Goal: Transaction & Acquisition: Purchase product/service

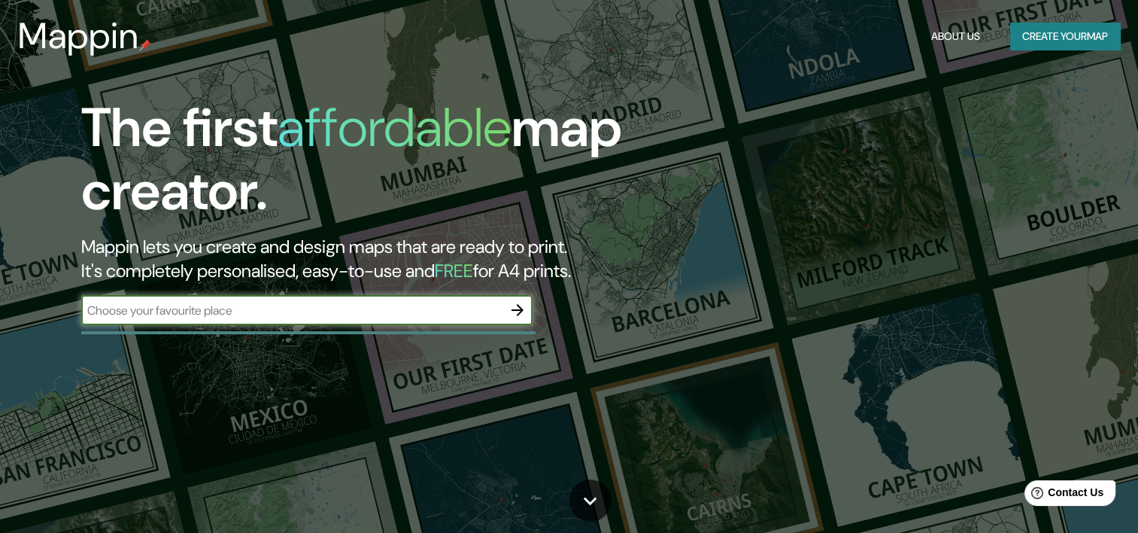
click at [1051, 32] on button "Create your map" at bounding box center [1065, 37] width 110 height 28
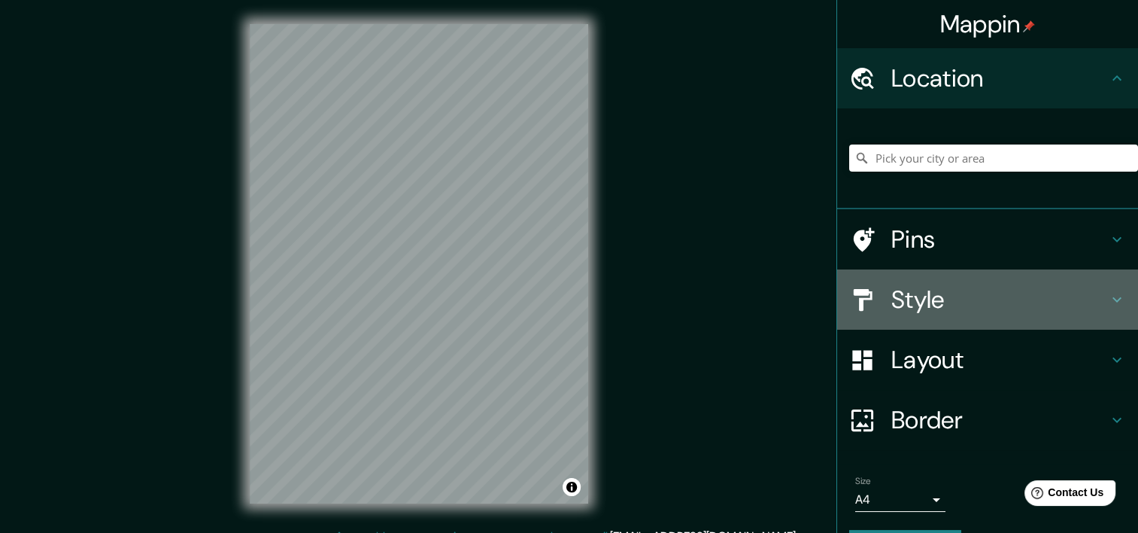
click at [1095, 297] on h4 "Style" at bounding box center [999, 299] width 217 height 30
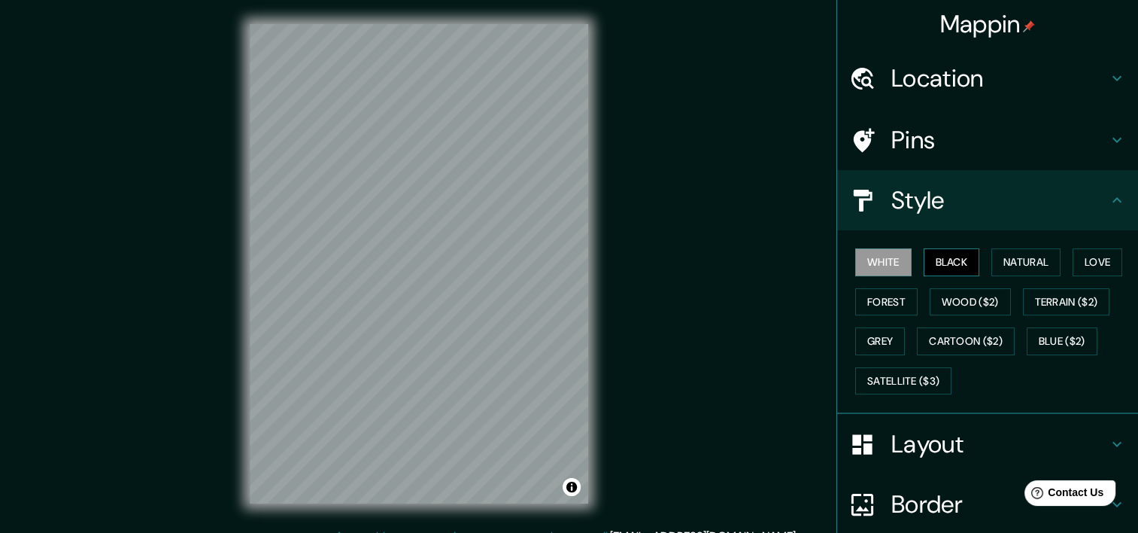
click at [924, 258] on button "Black" at bounding box center [952, 262] width 56 height 28
click at [994, 258] on button "Natural" at bounding box center [1025, 262] width 69 height 28
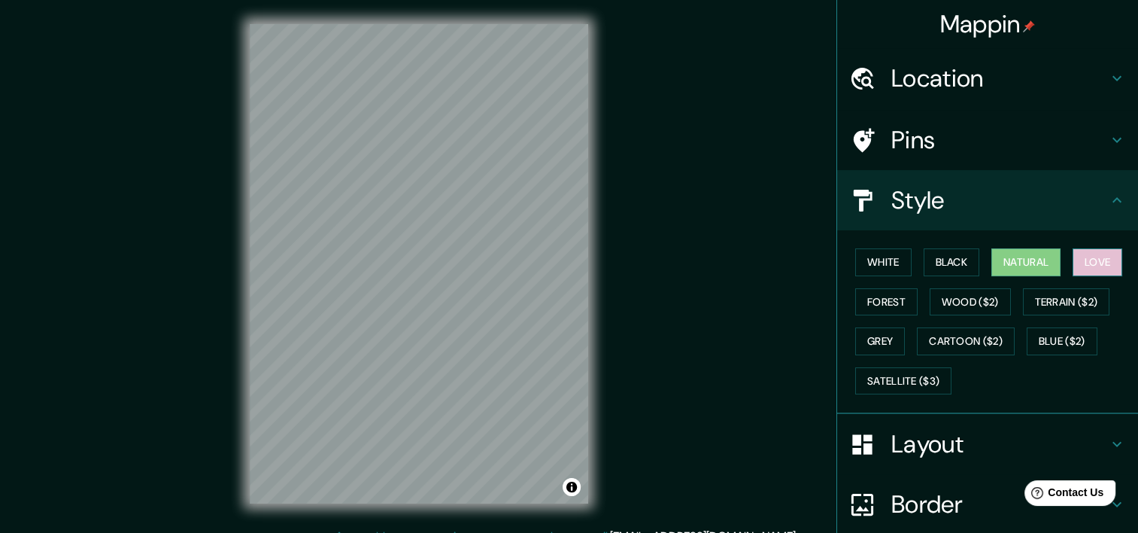
click at [1078, 255] on button "Love" at bounding box center [1098, 262] width 50 height 28
click at [894, 296] on button "Forest" at bounding box center [886, 302] width 62 height 28
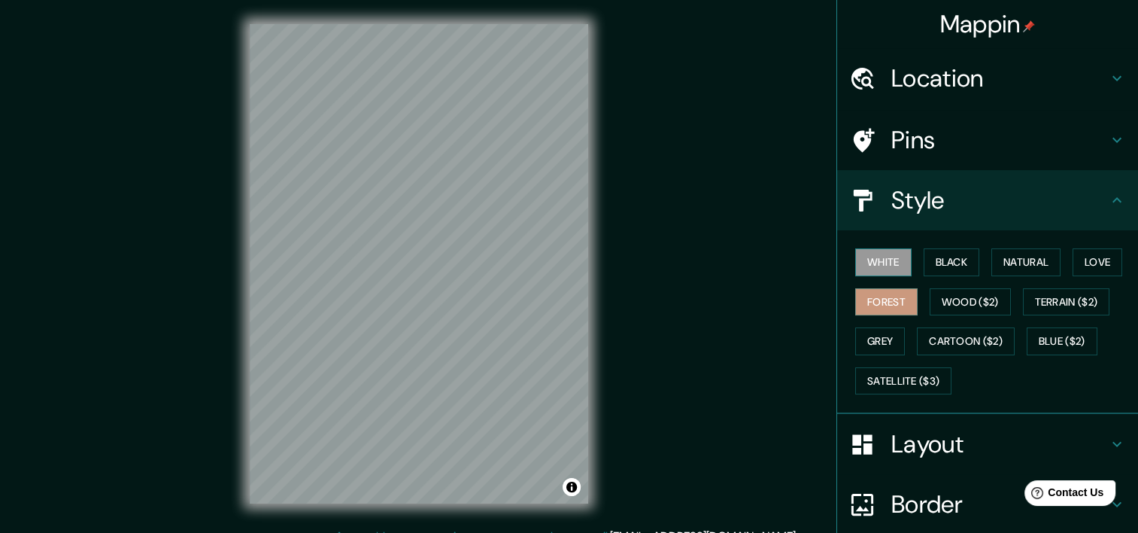
click at [887, 262] on button "White" at bounding box center [883, 262] width 56 height 28
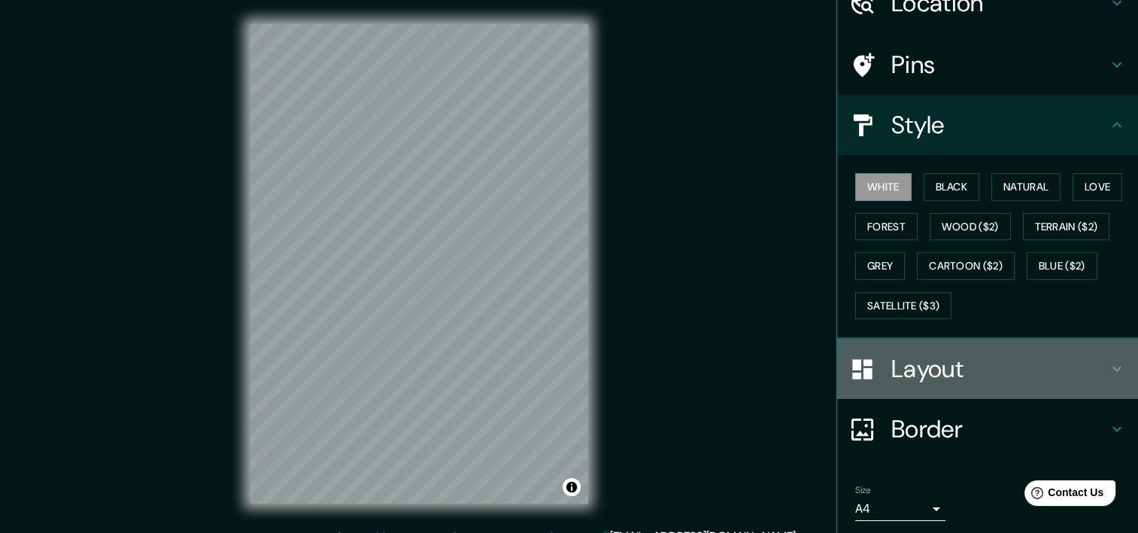
click at [935, 363] on h4 "Layout" at bounding box center [999, 369] width 217 height 30
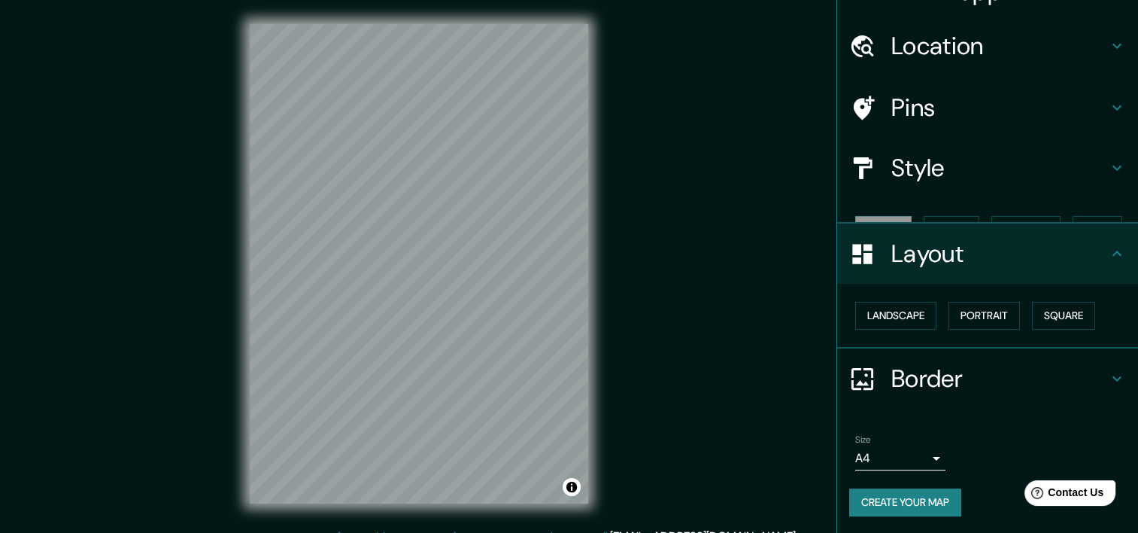
scroll to position [7, 0]
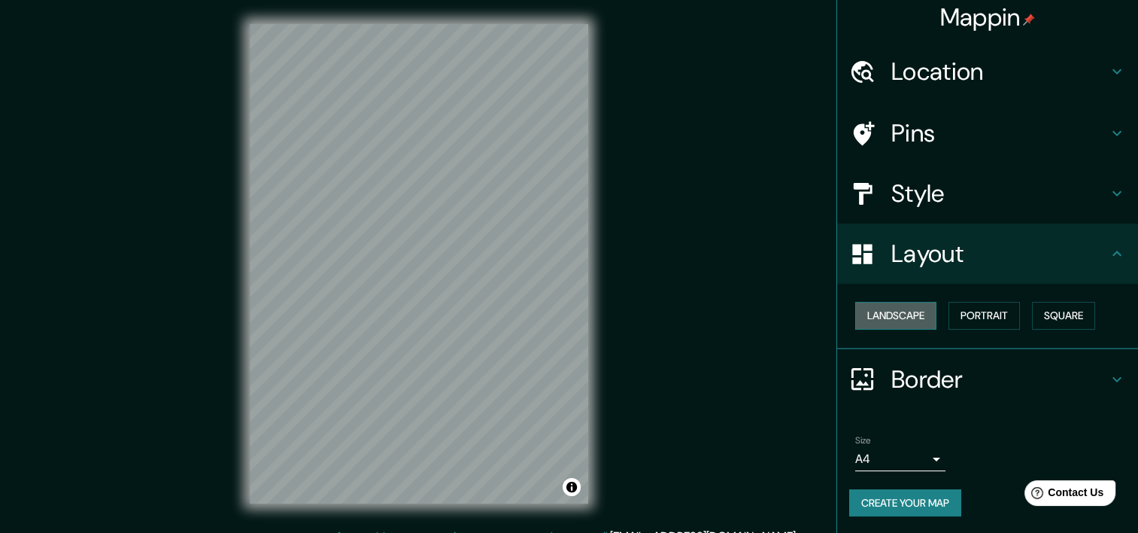
click at [900, 319] on button "Landscape" at bounding box center [895, 316] width 81 height 28
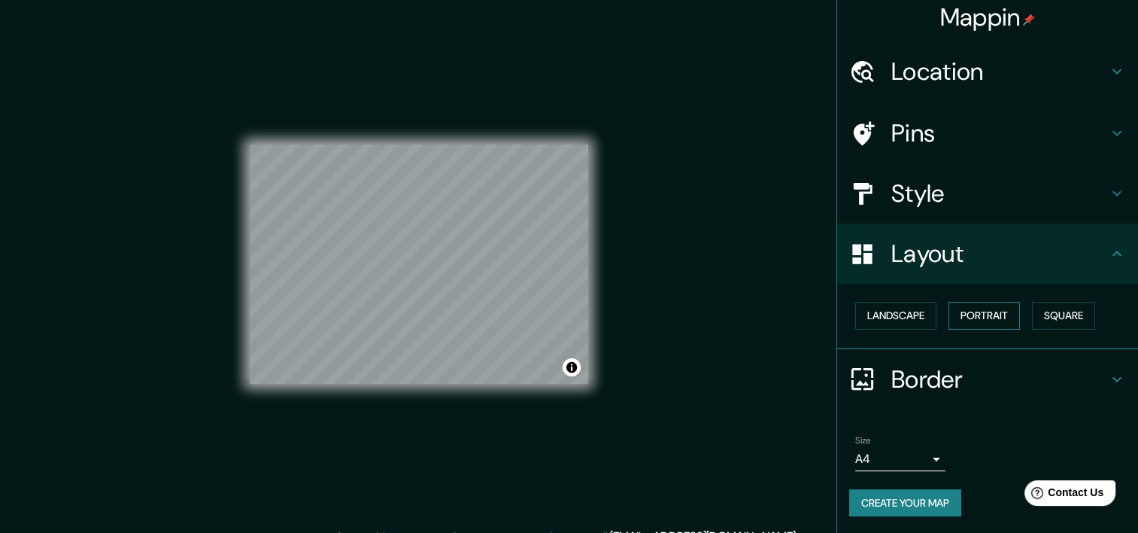
click at [964, 311] on button "Portrait" at bounding box center [983, 316] width 71 height 28
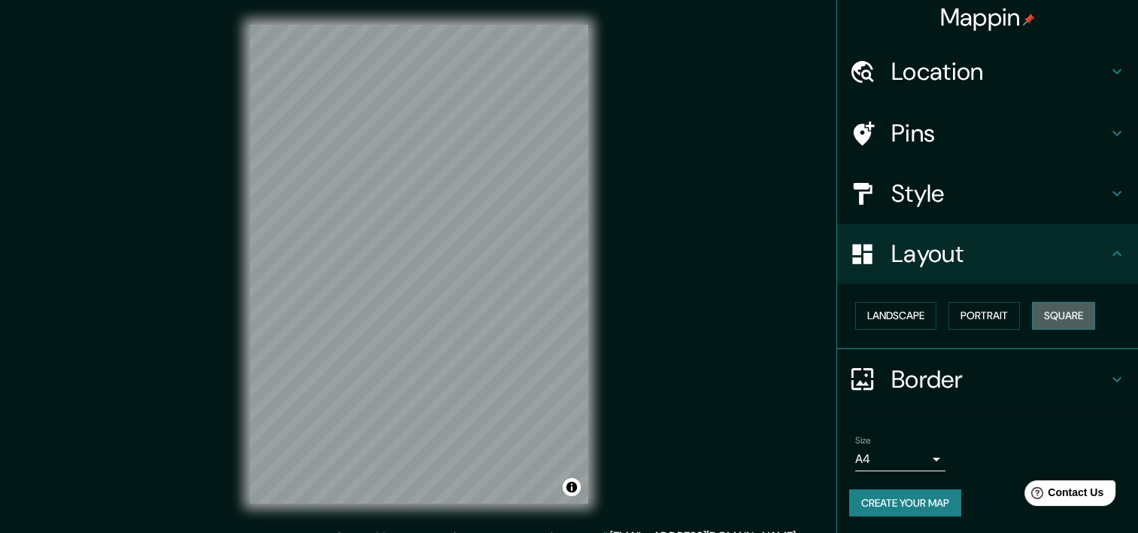
click at [1032, 307] on button "Square" at bounding box center [1063, 316] width 63 height 28
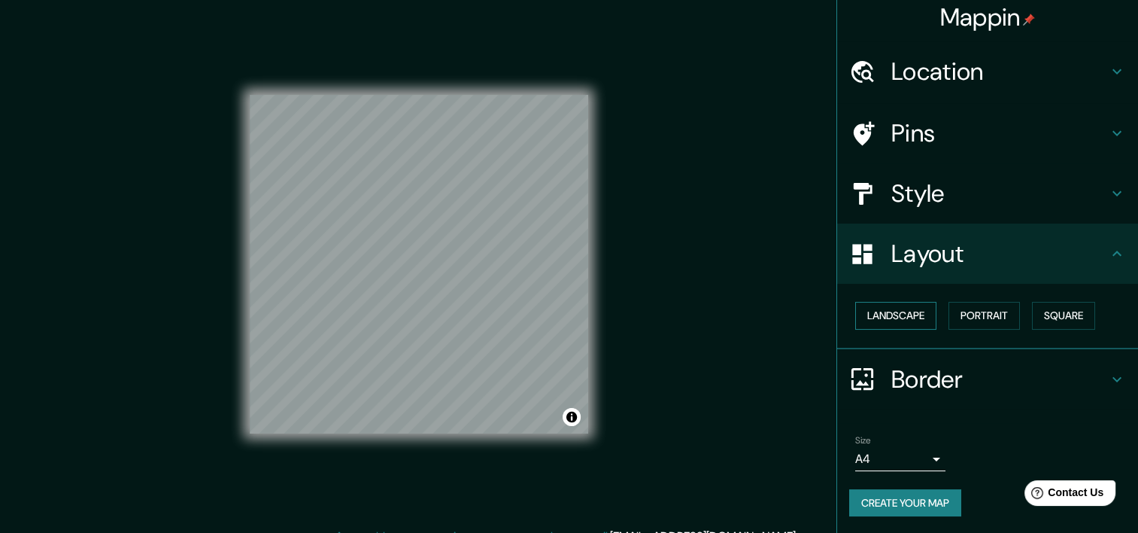
click at [906, 313] on button "Landscape" at bounding box center [895, 316] width 81 height 28
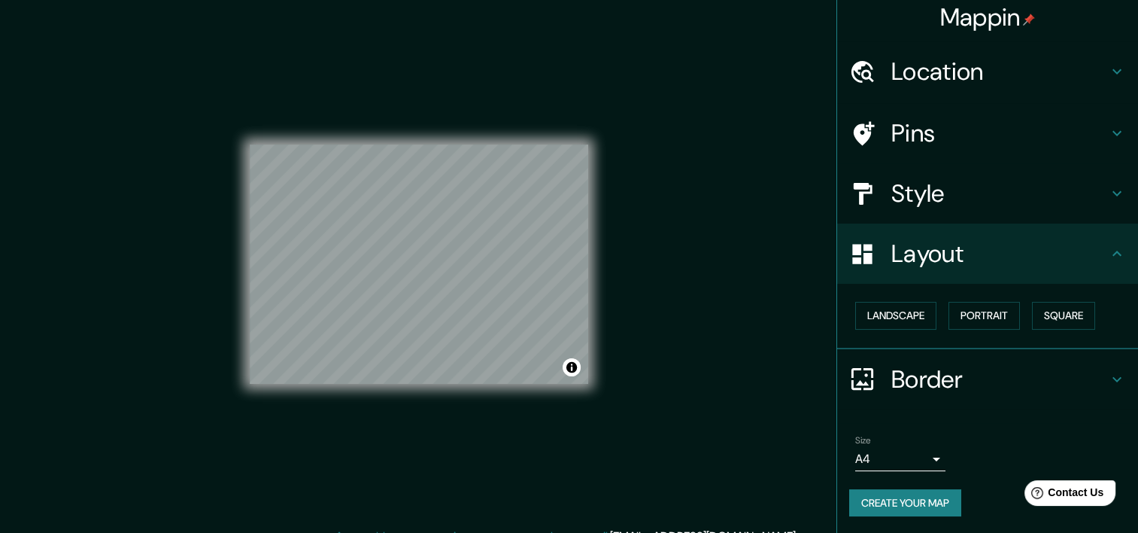
click at [919, 447] on div "Size A4 single" at bounding box center [900, 453] width 90 height 36
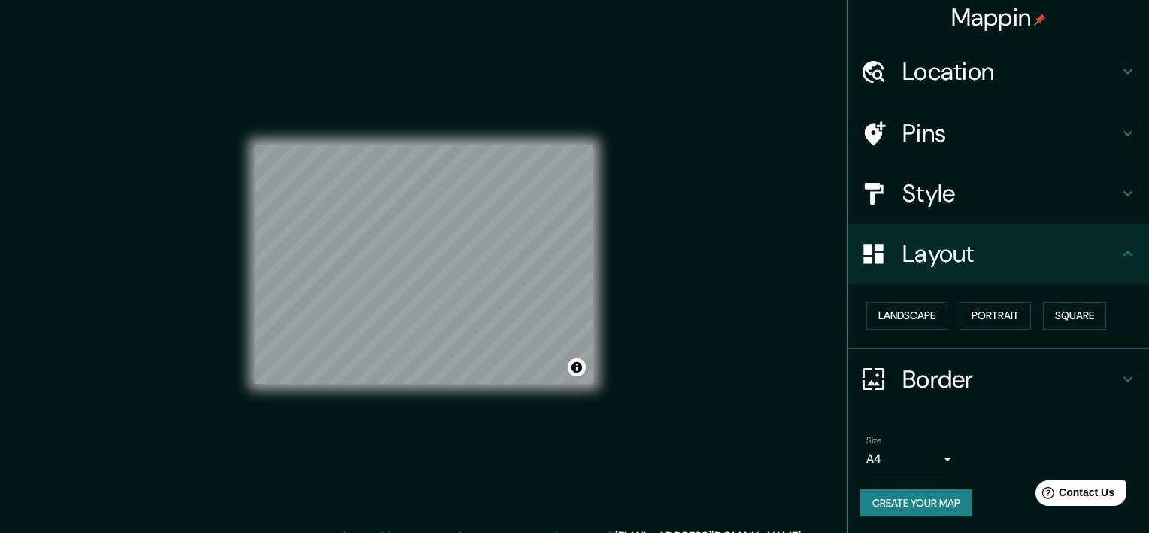
click at [922, 457] on body "Mappin Location Pins Style Layout Landscape Portrait Square Border Choose a bor…" at bounding box center [574, 266] width 1149 height 533
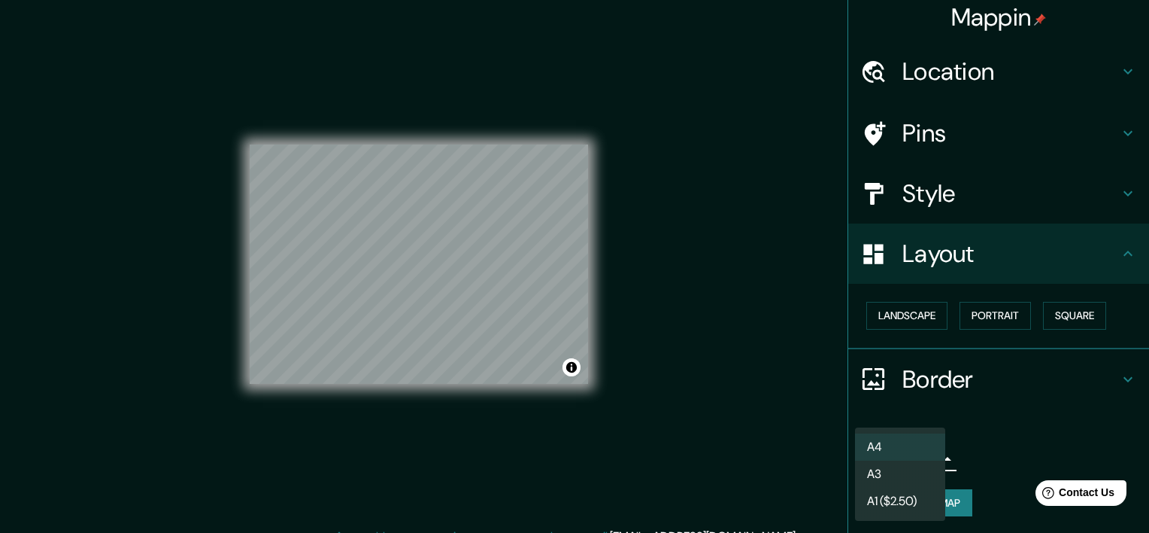
click at [906, 472] on li "A3" at bounding box center [900, 473] width 90 height 27
type input "a4"
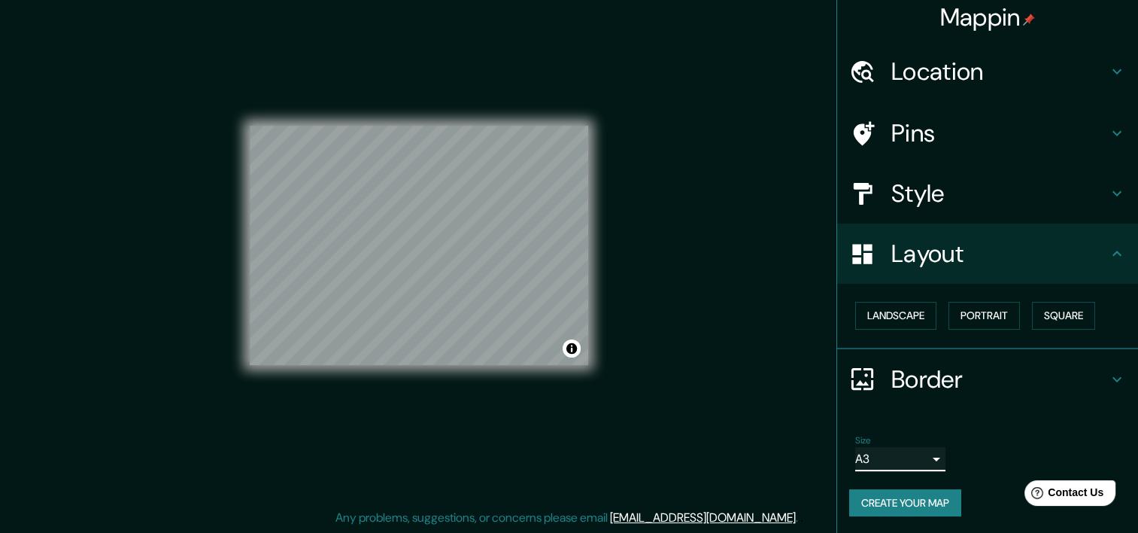
scroll to position [0, 0]
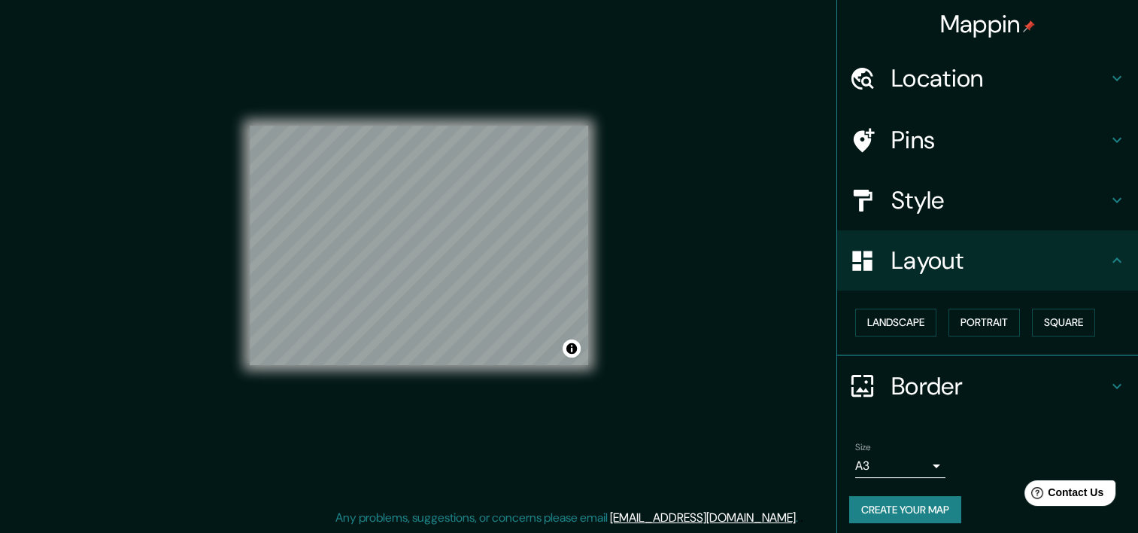
click at [972, 193] on h4 "Style" at bounding box center [999, 200] width 217 height 30
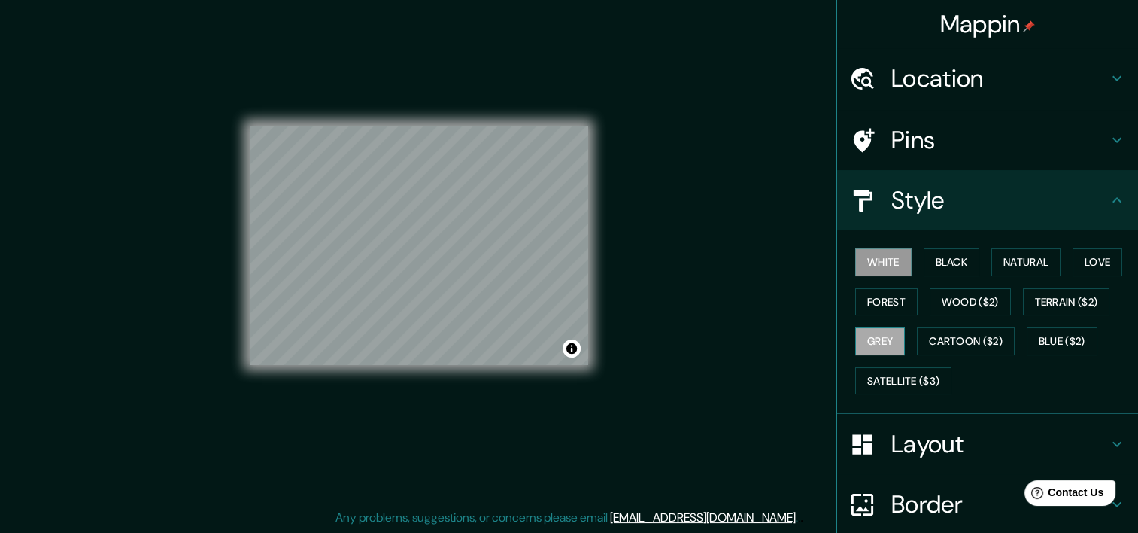
click at [873, 338] on button "Grey" at bounding box center [880, 341] width 50 height 28
click at [867, 248] on button "White" at bounding box center [883, 262] width 56 height 28
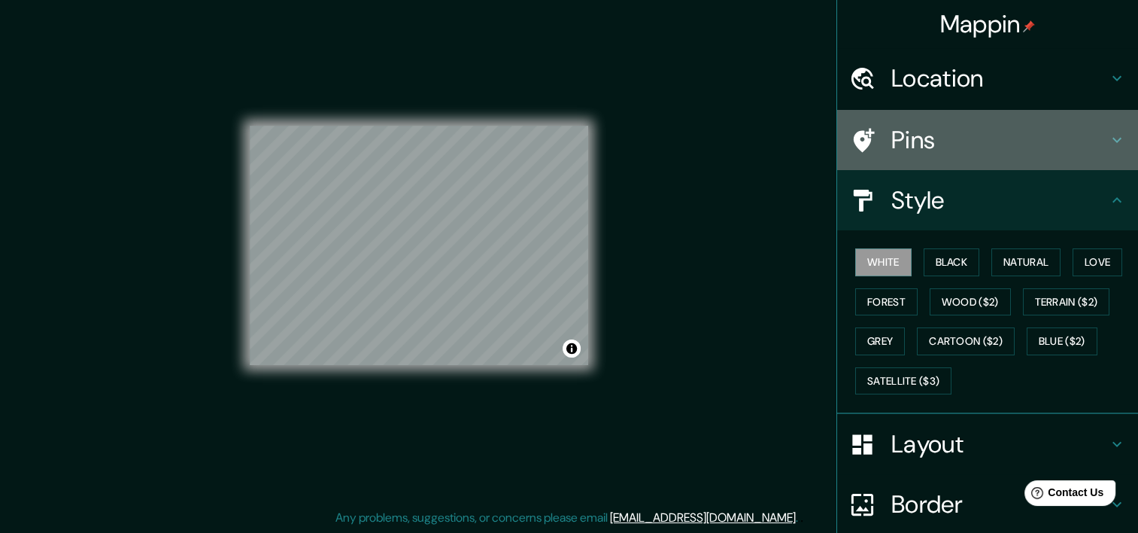
drag, startPoint x: 957, startPoint y: 122, endPoint x: 971, endPoint y: 150, distance: 32.0
click at [957, 123] on div "Pins" at bounding box center [987, 140] width 301 height 60
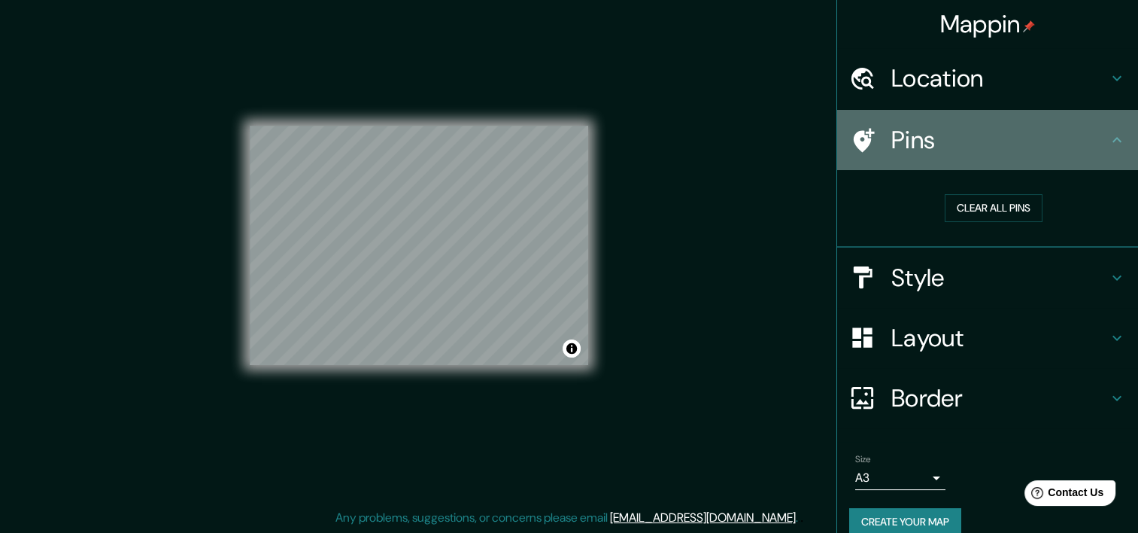
click at [988, 154] on div "Pins" at bounding box center [987, 140] width 301 height 60
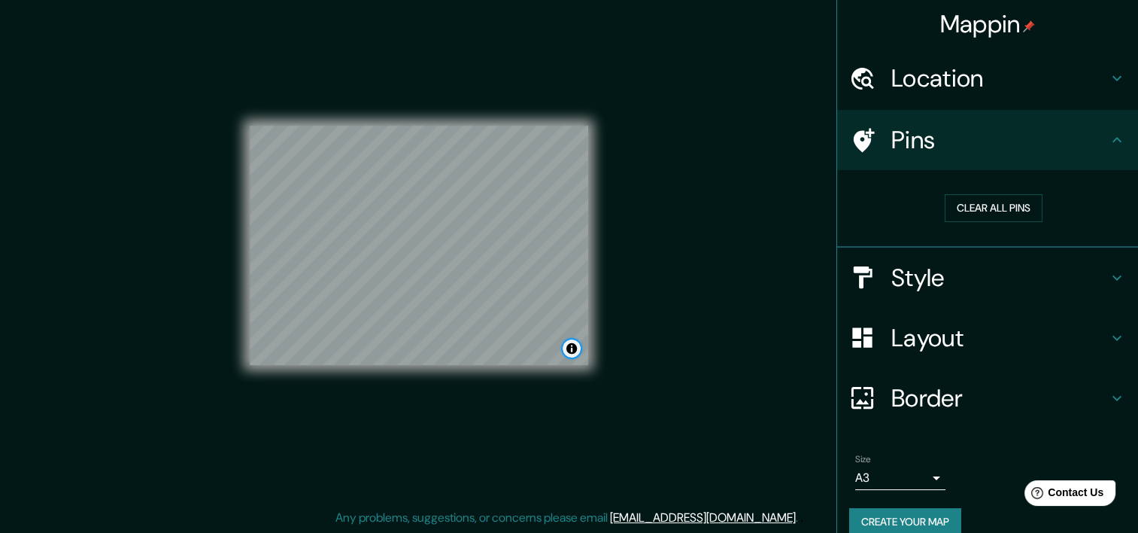
click at [572, 354] on button "Toggle attribution" at bounding box center [572, 348] width 18 height 18
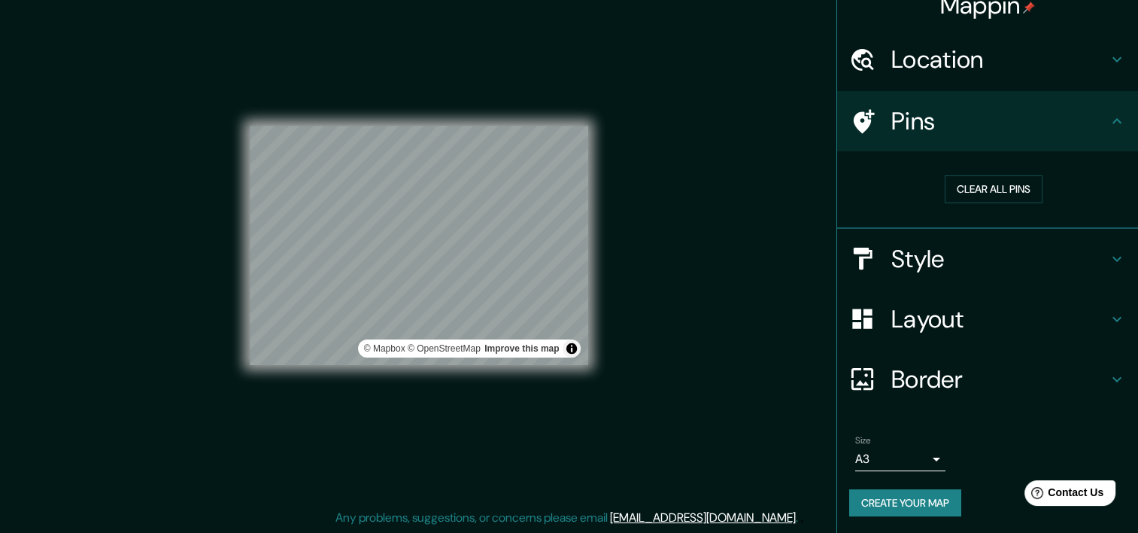
click at [926, 349] on div "Border" at bounding box center [987, 379] width 301 height 60
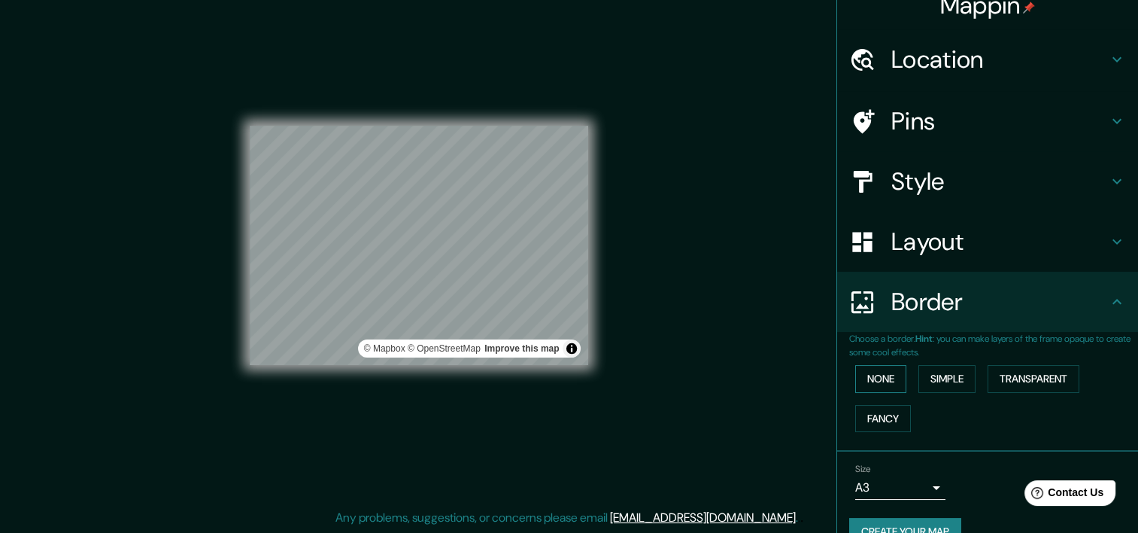
click at [855, 373] on button "None" at bounding box center [880, 379] width 51 height 28
click at [855, 370] on button "None" at bounding box center [880, 379] width 51 height 28
click at [918, 375] on button "Simple" at bounding box center [946, 379] width 57 height 28
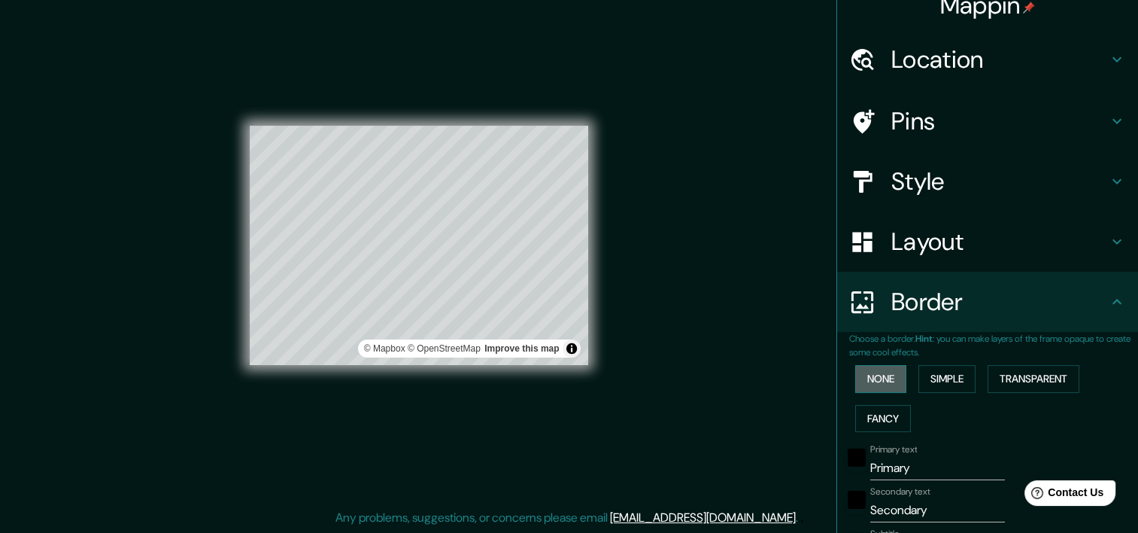
click at [885, 384] on button "None" at bounding box center [880, 379] width 51 height 28
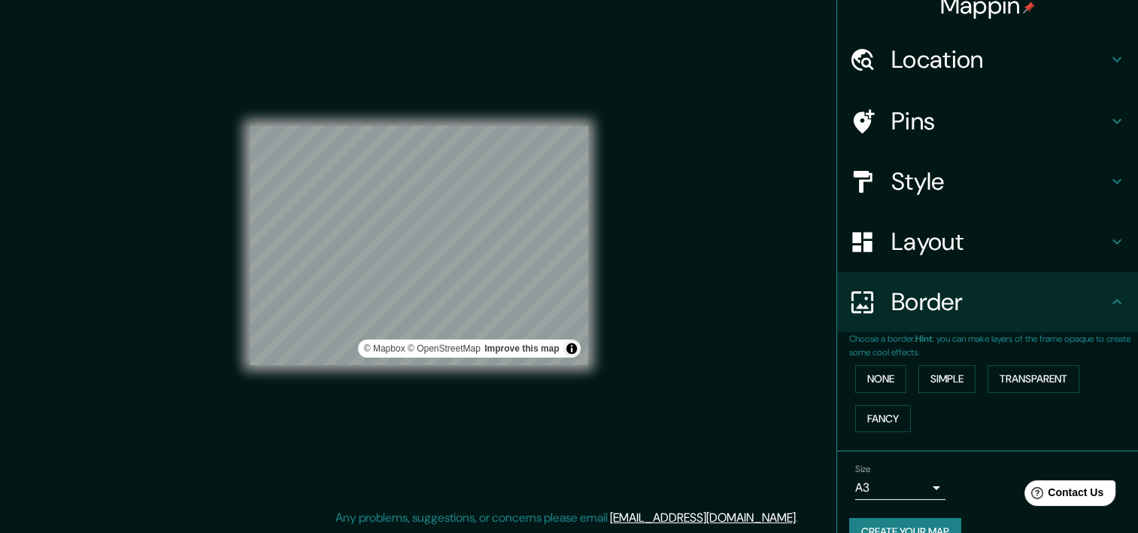
scroll to position [48, 0]
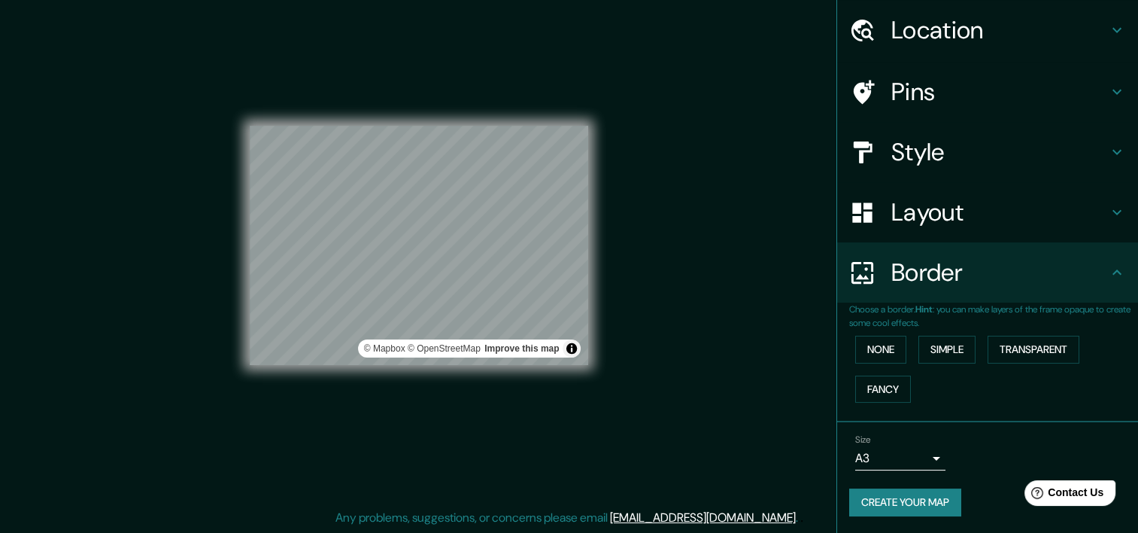
click at [651, 360] on div "Mappin Location Pins Style Layout Border Choose a border. Hint : you can make l…" at bounding box center [569, 256] width 1138 height 551
click at [571, 346] on button "Toggle attribution" at bounding box center [572, 348] width 18 height 18
drag, startPoint x: 351, startPoint y: 171, endPoint x: 375, endPoint y: 209, distance: 44.6
click at [374, 211] on div at bounding box center [375, 209] width 12 height 12
drag, startPoint x: 368, startPoint y: 197, endPoint x: 379, endPoint y: 208, distance: 15.4
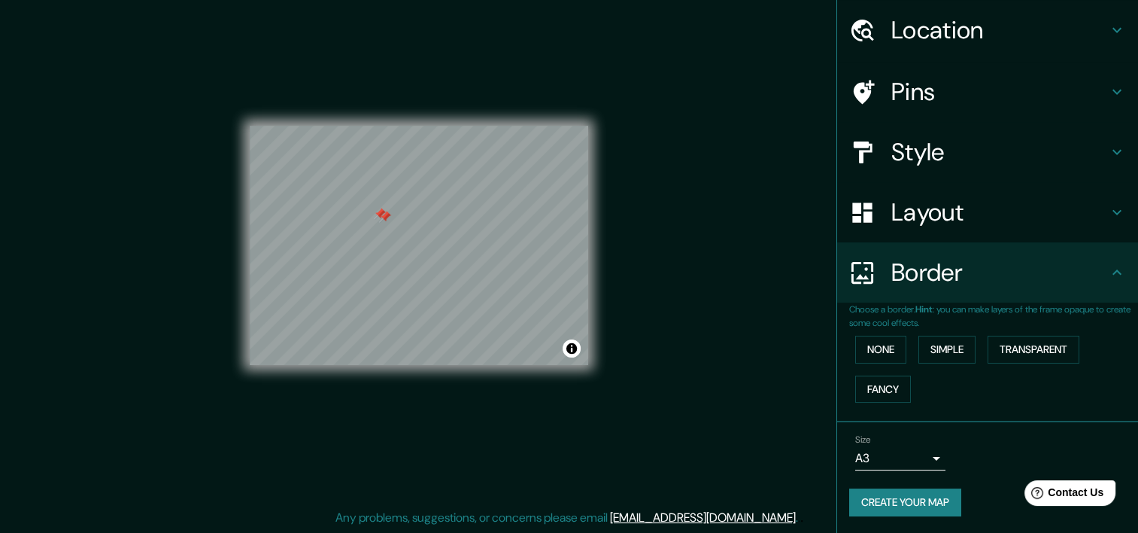
click at [379, 208] on div at bounding box center [380, 214] width 12 height 12
click at [912, 102] on h4 "Pins" at bounding box center [999, 92] width 217 height 30
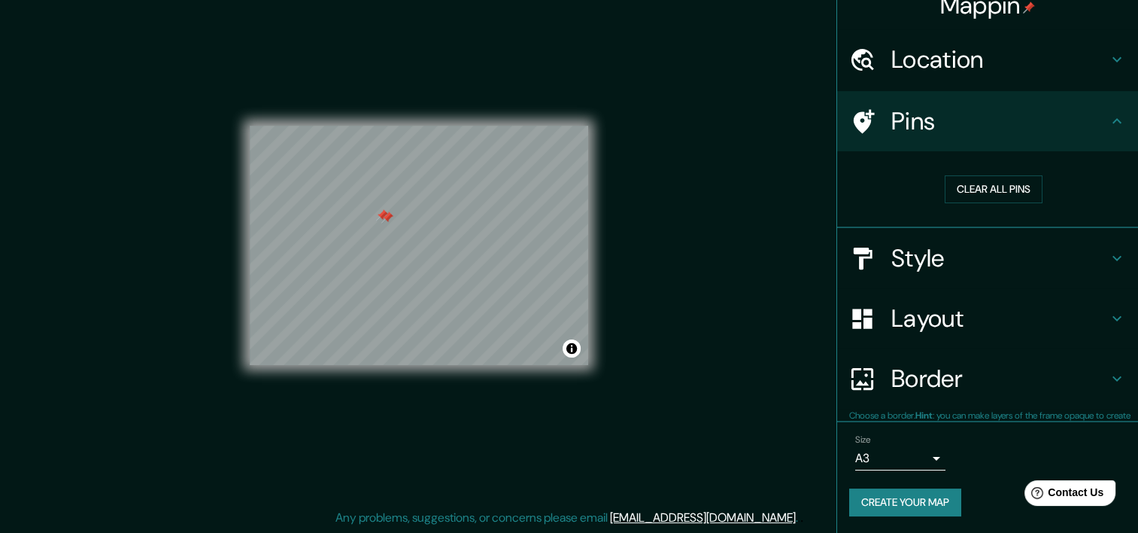
scroll to position [19, 0]
click at [948, 188] on button "Clear all pins" at bounding box center [994, 189] width 98 height 28
